Goal: Check status: Check status

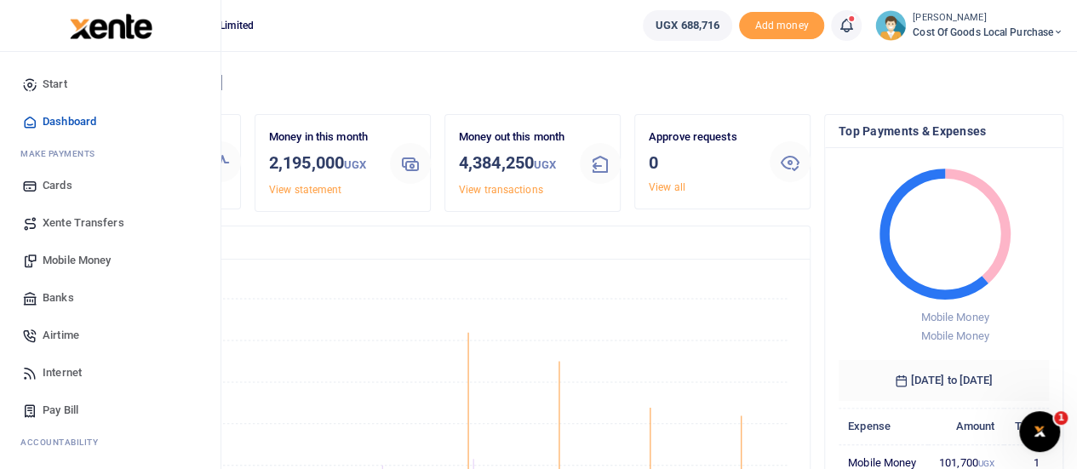
scroll to position [175, 0]
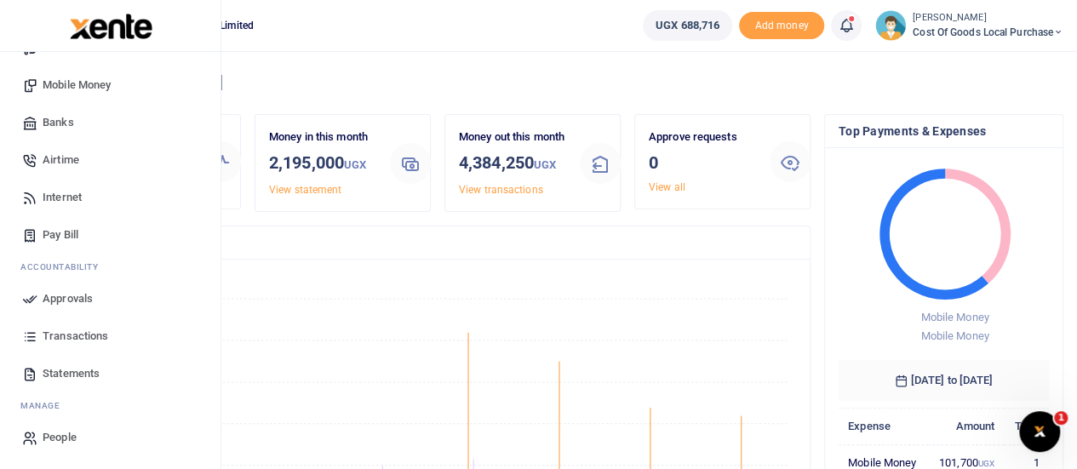
click at [87, 333] on span "Transactions" at bounding box center [76, 336] width 66 height 17
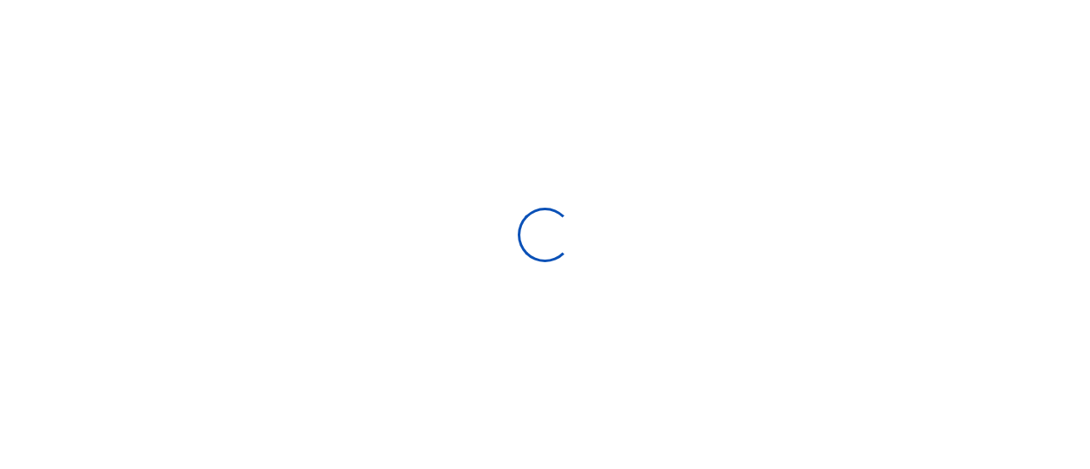
select select
type input "[DATE] - [DATE]"
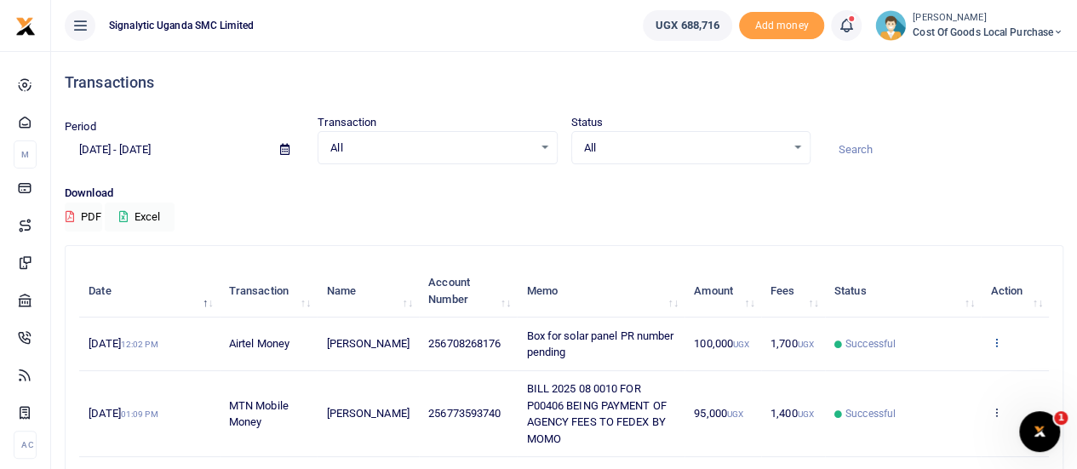
click at [998, 341] on icon at bounding box center [995, 342] width 11 height 12
click at [936, 372] on link "View details" at bounding box center [934, 372] width 134 height 24
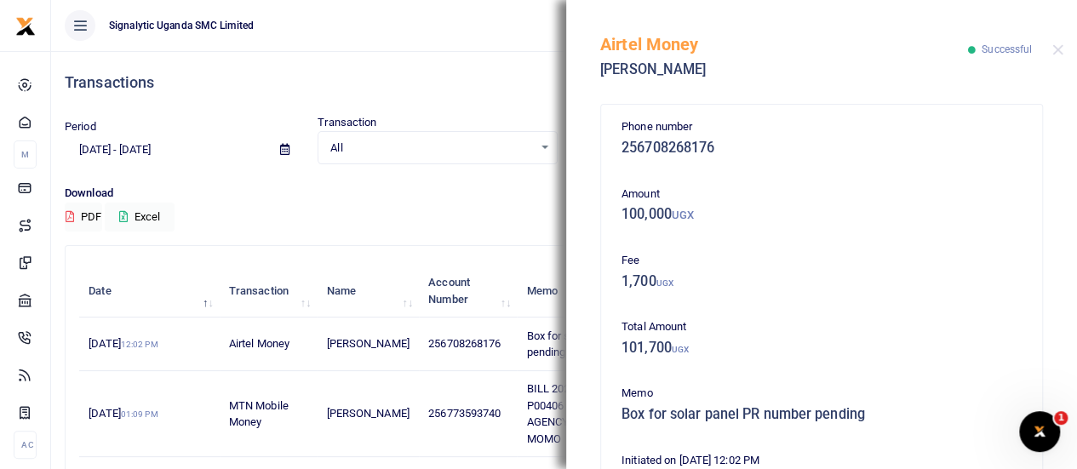
click at [873, 197] on p "Amount" at bounding box center [821, 195] width 400 height 18
click at [843, 84] on div "Airtel Money Grace Atuheire" at bounding box center [784, 50] width 368 height 73
click at [1059, 52] on button "Close" at bounding box center [1057, 49] width 11 height 11
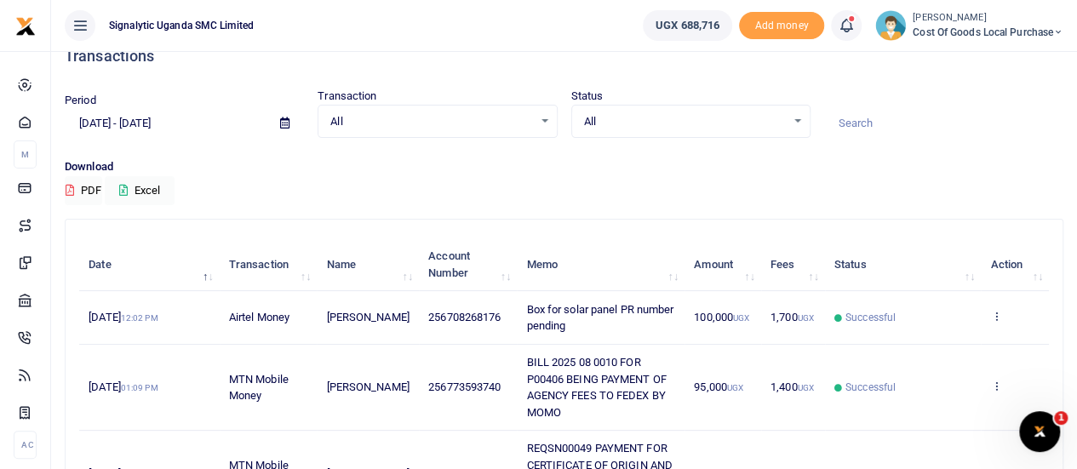
scroll to position [26, 0]
